Goal: Task Accomplishment & Management: Manage account settings

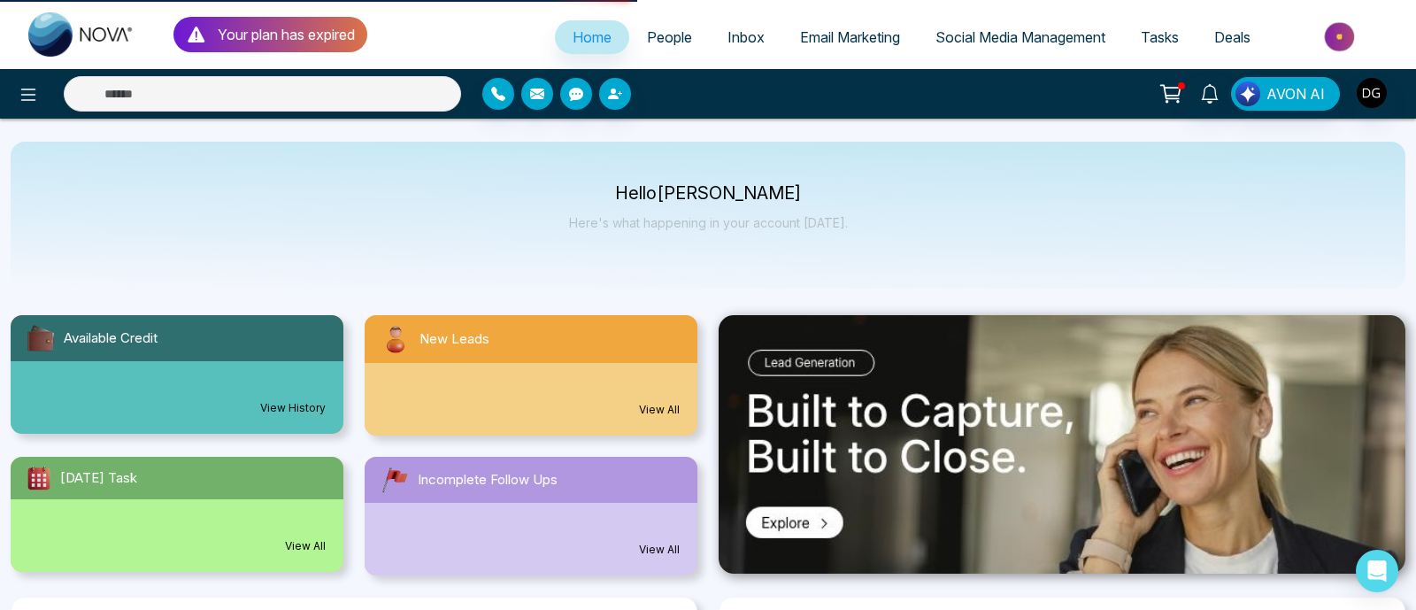
select select
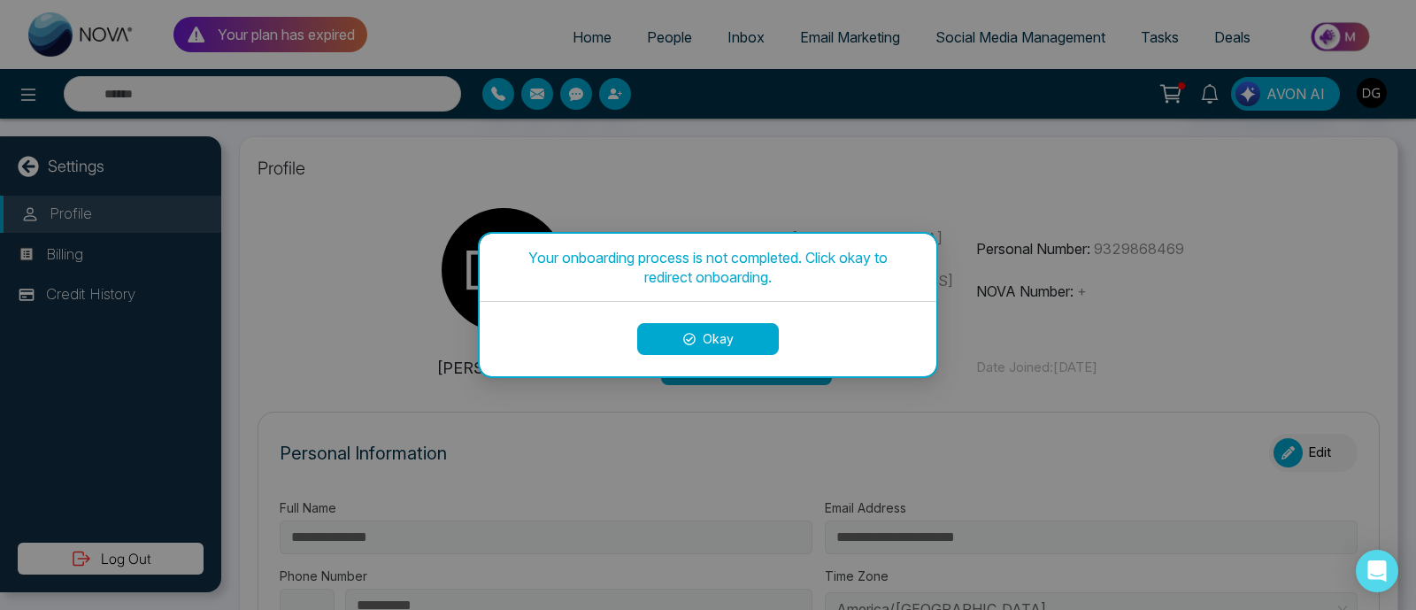
click at [731, 356] on div "Okay" at bounding box center [708, 339] width 457 height 74
click at [722, 337] on button "Okay" at bounding box center [708, 339] width 142 height 32
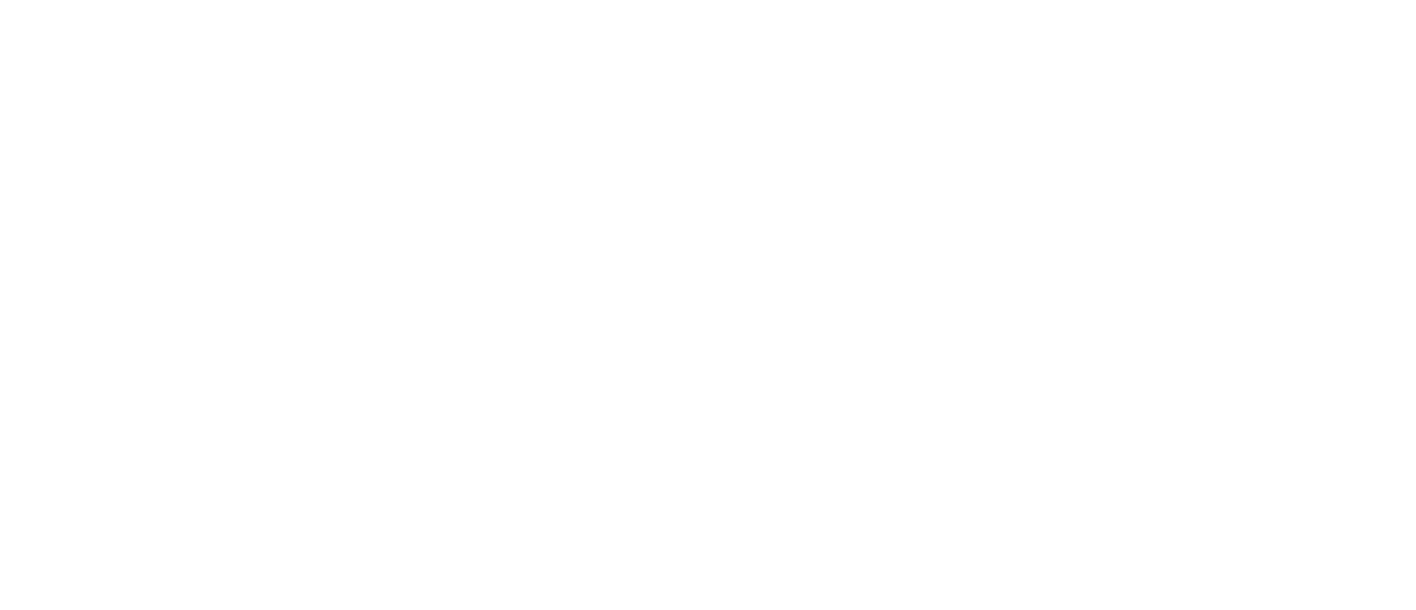
select select "*"
